Goal: Task Accomplishment & Management: Use online tool/utility

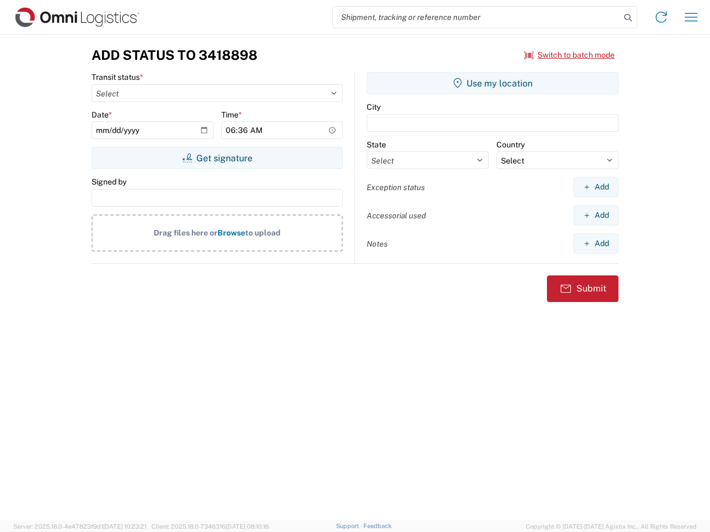
click at [476, 17] on input "search" at bounding box center [476, 17] width 287 height 21
click at [628, 18] on icon at bounding box center [628, 18] width 16 height 16
click at [661, 17] on icon at bounding box center [661, 17] width 18 height 18
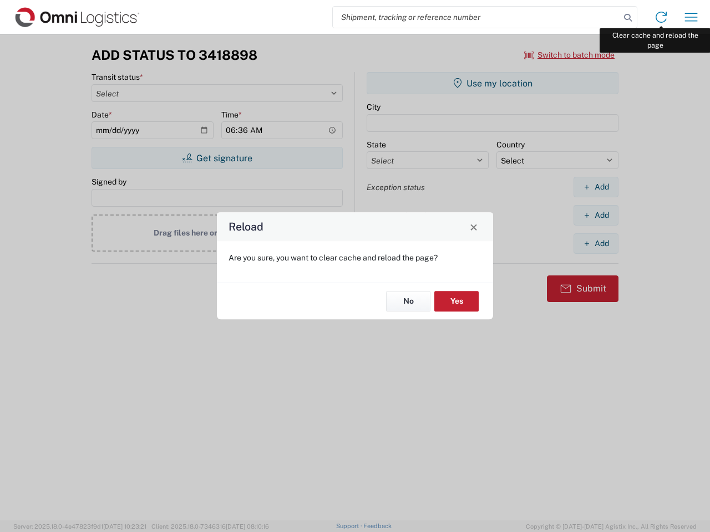
click at [691, 17] on div "Reload Are you sure, you want to clear cache and reload the page? No Yes" at bounding box center [355, 266] width 710 height 532
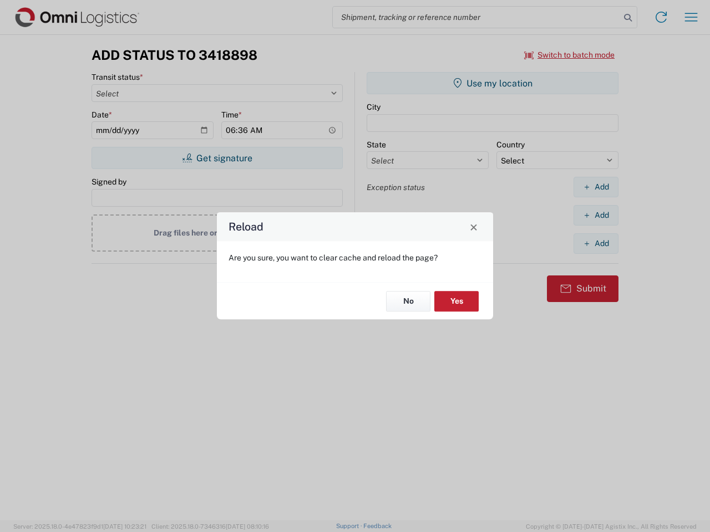
click at [569, 55] on div "Reload Are you sure, you want to clear cache and reload the page? No Yes" at bounding box center [355, 266] width 710 height 532
click at [217, 158] on div "Reload Are you sure, you want to clear cache and reload the page? No Yes" at bounding box center [355, 266] width 710 height 532
click at [492, 83] on div "Reload Are you sure, you want to clear cache and reload the page? No Yes" at bounding box center [355, 266] width 710 height 532
click at [595, 187] on div "Reload Are you sure, you want to clear cache and reload the page? No Yes" at bounding box center [355, 266] width 710 height 532
click at [595, 215] on div "Reload Are you sure, you want to clear cache and reload the page? No Yes" at bounding box center [355, 266] width 710 height 532
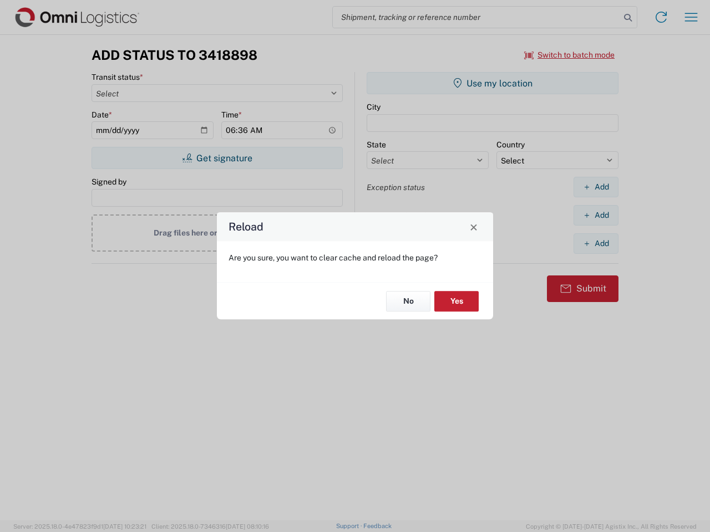
click at [595, 243] on div "Reload Are you sure, you want to clear cache and reload the page? No Yes" at bounding box center [355, 266] width 710 height 532
